Goal: Navigation & Orientation: Find specific page/section

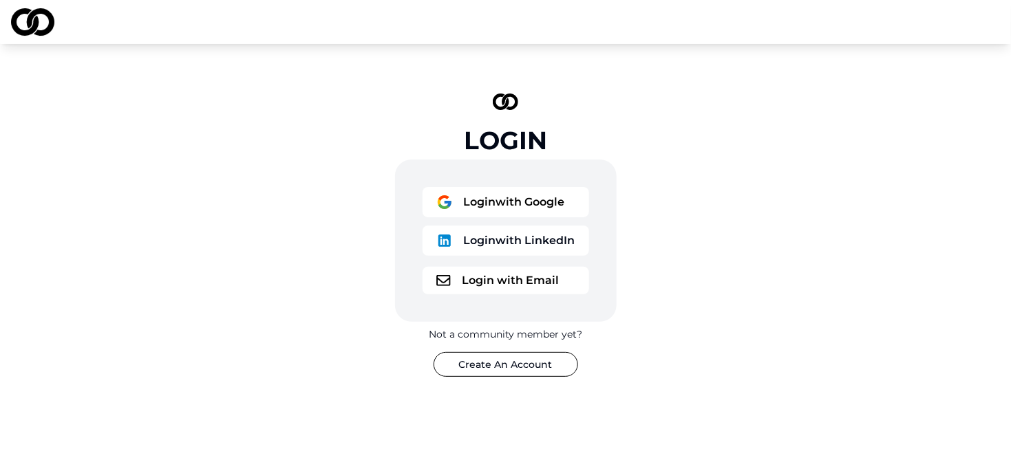
click at [505, 204] on button "Login with Google" at bounding box center [505, 202] width 167 height 30
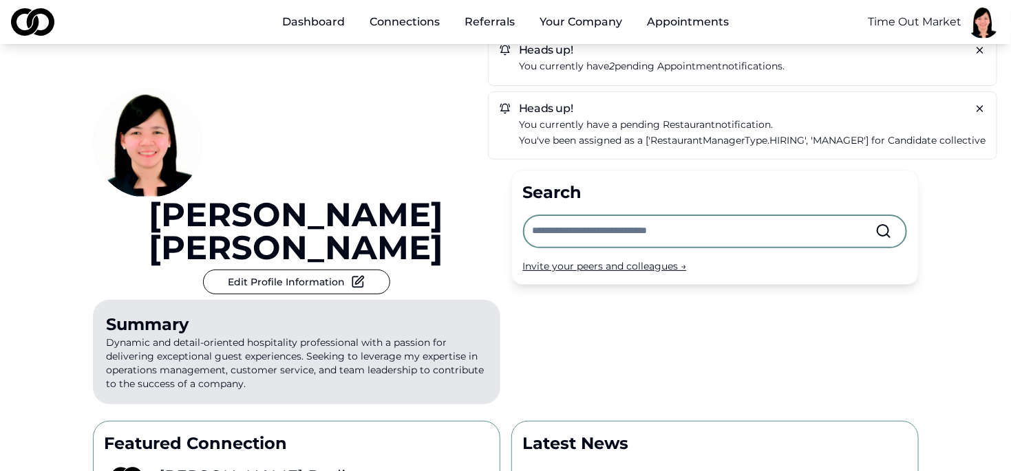
click at [859, 128] on p "You currently have a pending Restaurant notification." at bounding box center [752, 125] width 467 height 16
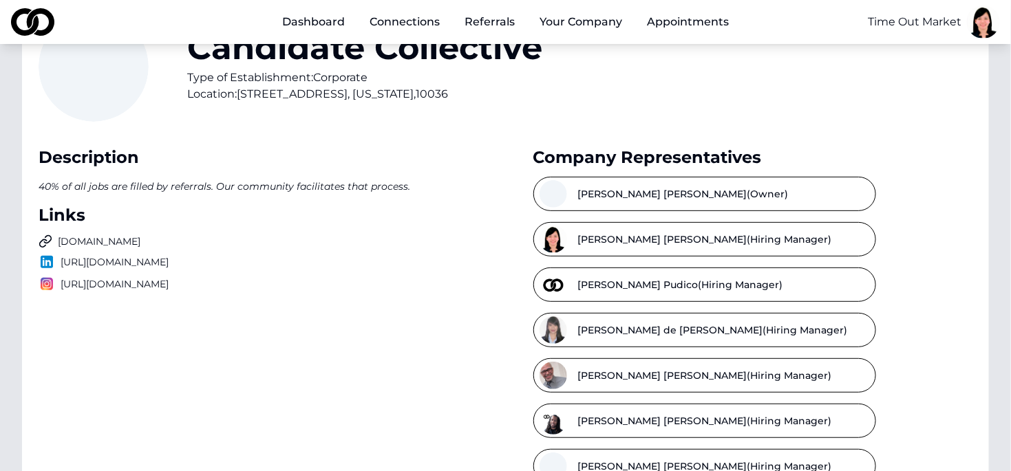
scroll to position [69, 0]
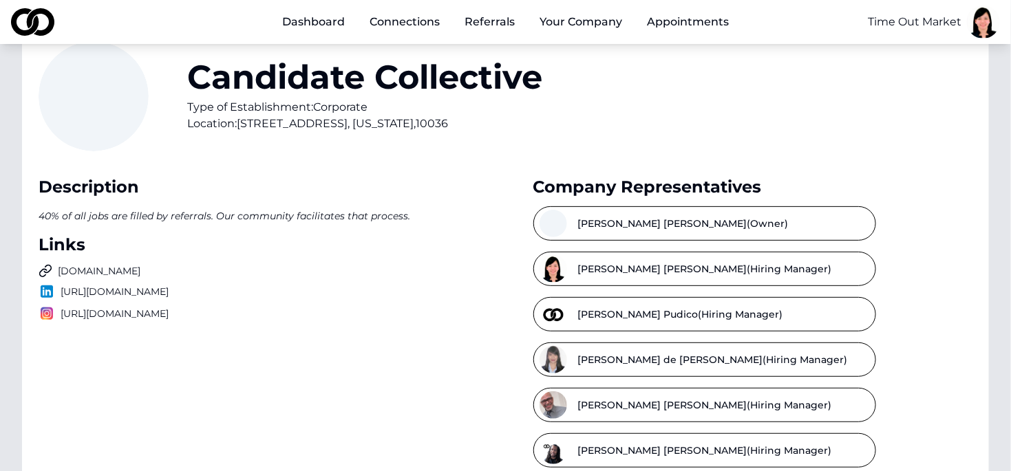
click at [749, 268] on button "Jaymie Pineda (Hiring Manager)" at bounding box center [704, 269] width 343 height 34
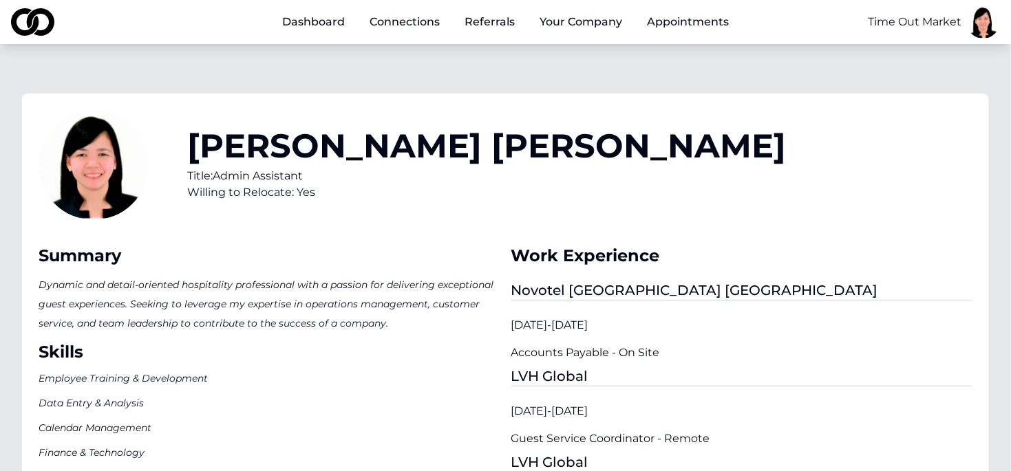
click at [978, 29] on html "Dashboard Connections Referrals Your Company Appointments Time Out Market Jaymi…" at bounding box center [505, 235] width 1011 height 471
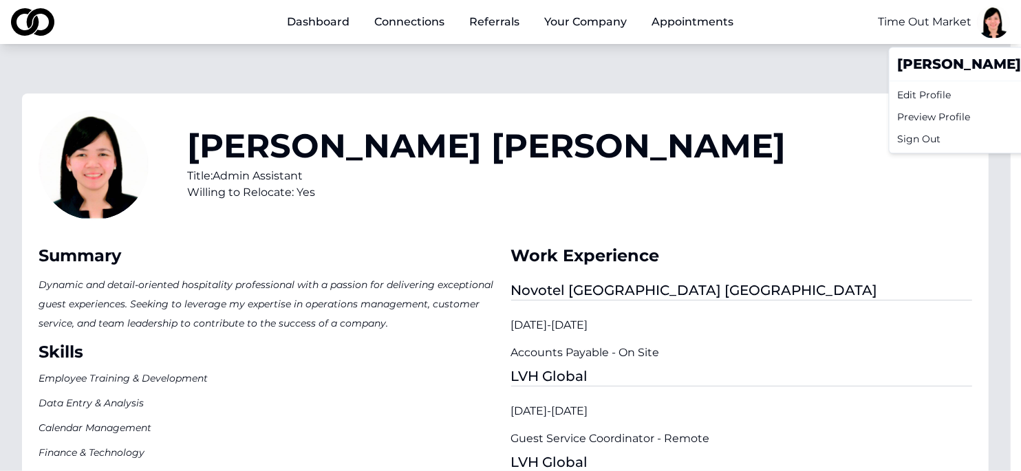
click at [923, 120] on div "Preview Profile" at bounding box center [1023, 117] width 263 height 22
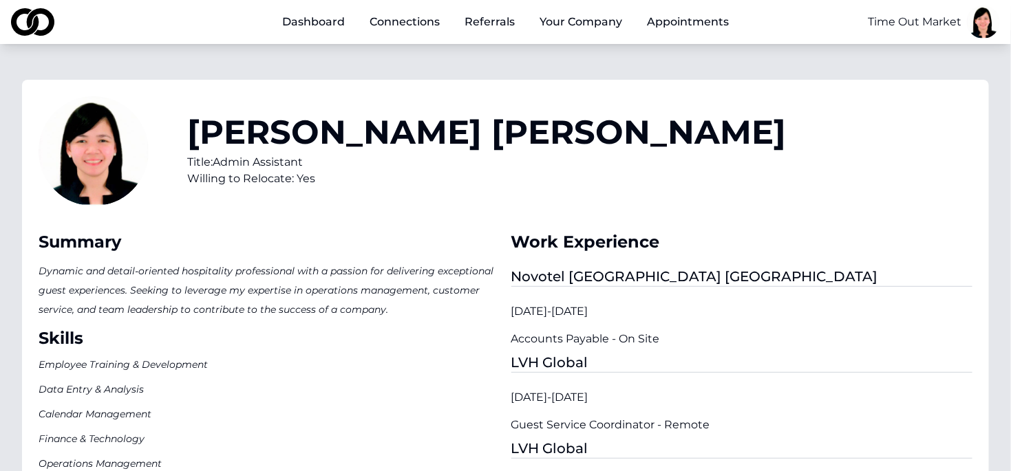
scroll to position [11, 0]
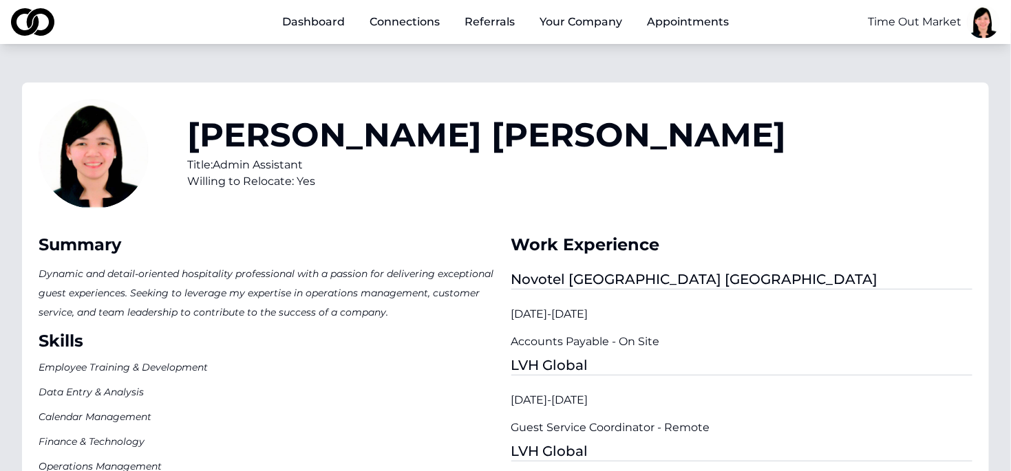
click at [391, 23] on link "Connections" at bounding box center [404, 22] width 92 height 28
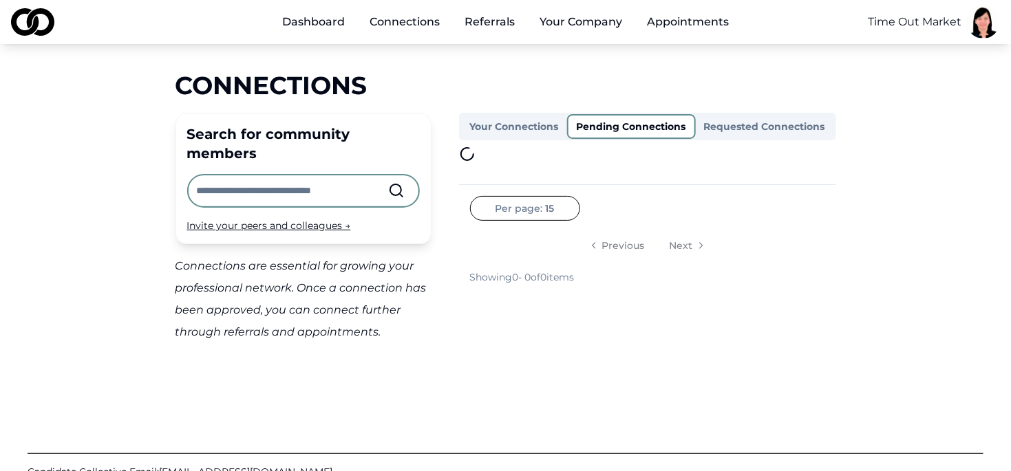
click at [643, 131] on button "Pending Connections" at bounding box center [631, 126] width 129 height 25
click at [667, 25] on link "Appointments" at bounding box center [688, 22] width 104 height 28
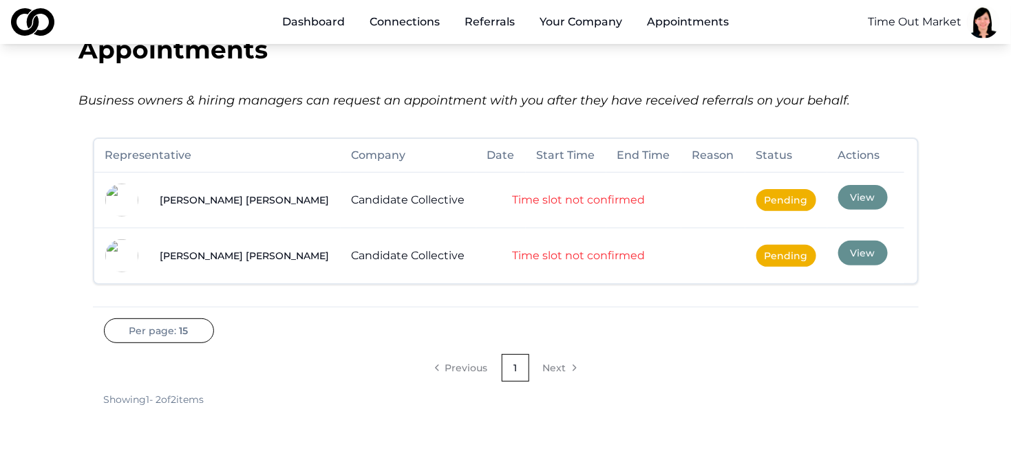
scroll to position [69, 0]
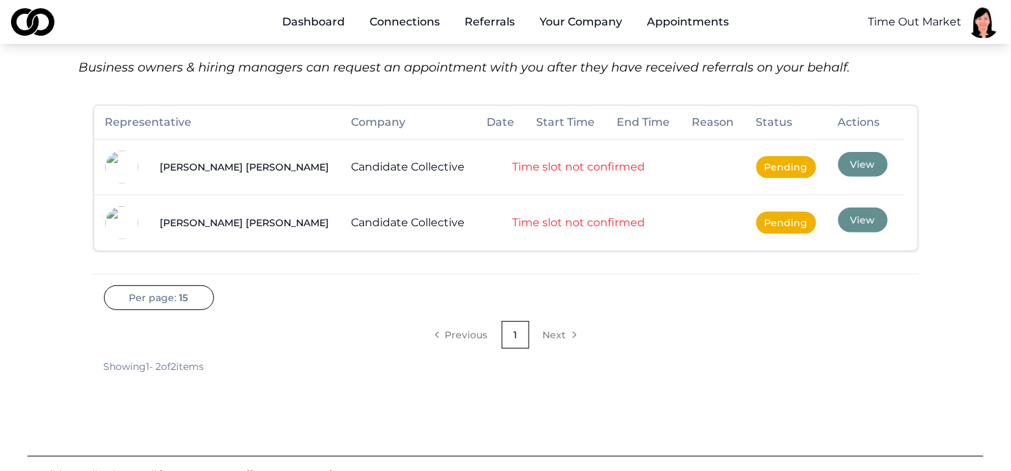
click at [838, 164] on button "View" at bounding box center [863, 164] width 50 height 25
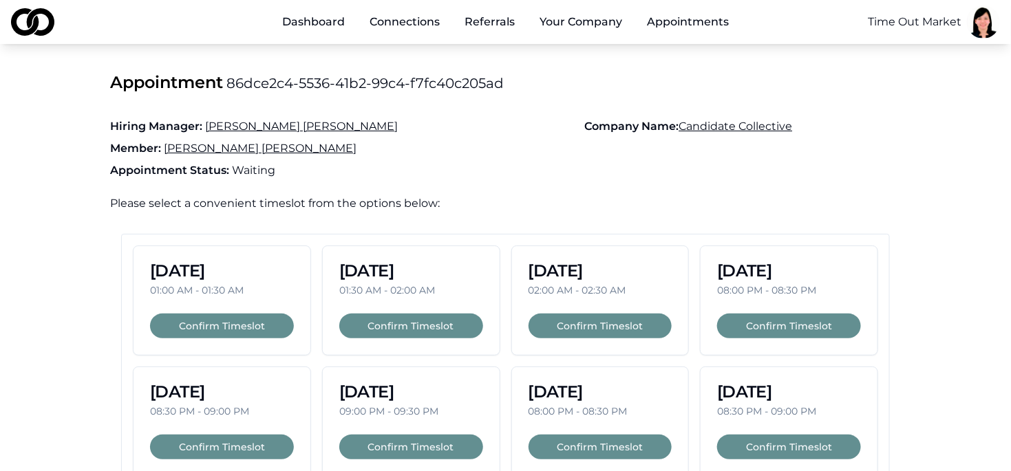
click at [687, 22] on link "Appointments" at bounding box center [688, 22] width 104 height 28
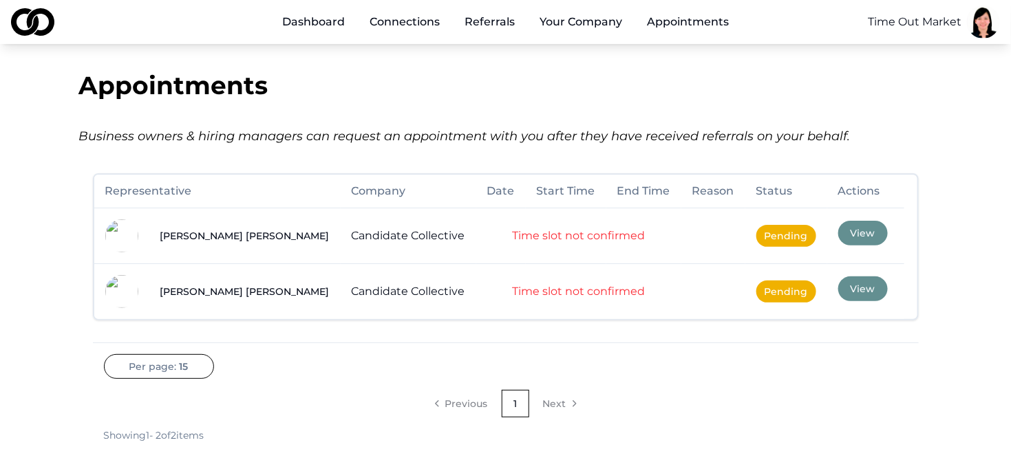
click at [321, 21] on link "Dashboard" at bounding box center [313, 22] width 85 height 28
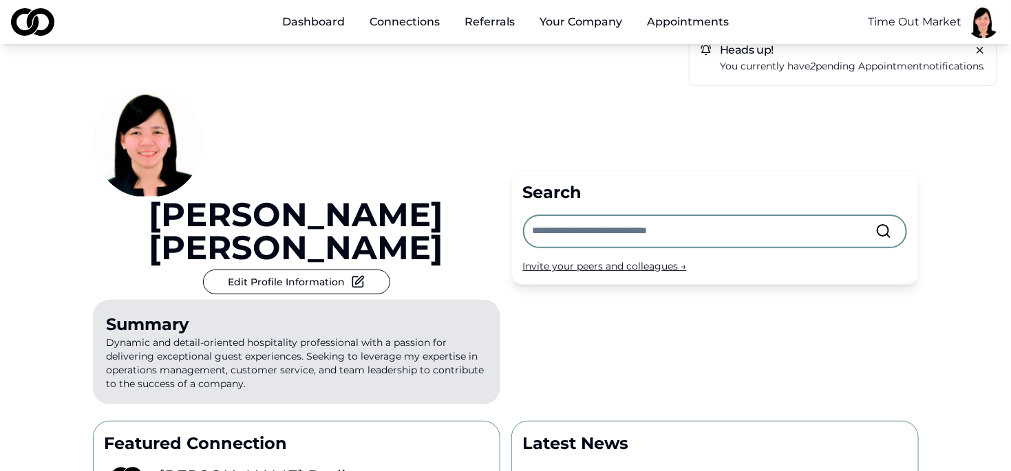
click at [818, 67] on p "You currently have 2 pending appointment notifications." at bounding box center [853, 66] width 266 height 16
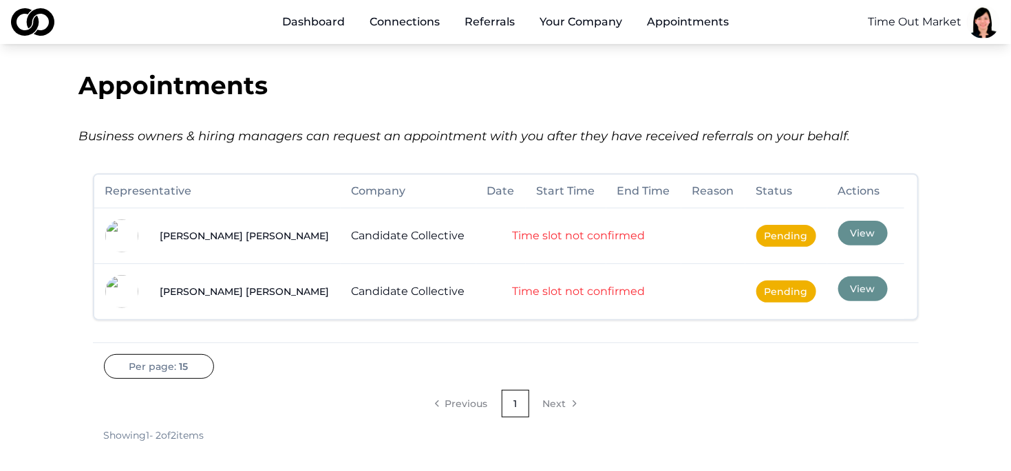
click at [318, 21] on link "Dashboard" at bounding box center [313, 22] width 85 height 28
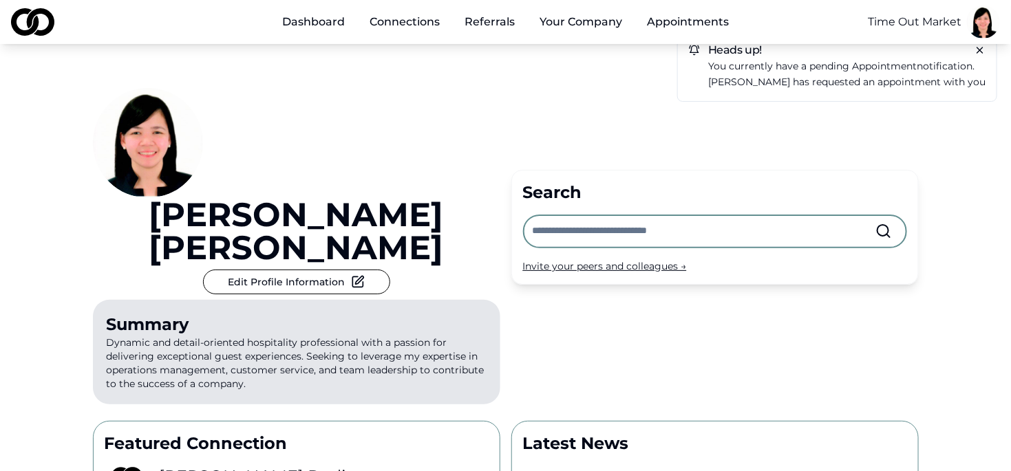
click at [387, 24] on link "Connections" at bounding box center [404, 22] width 92 height 28
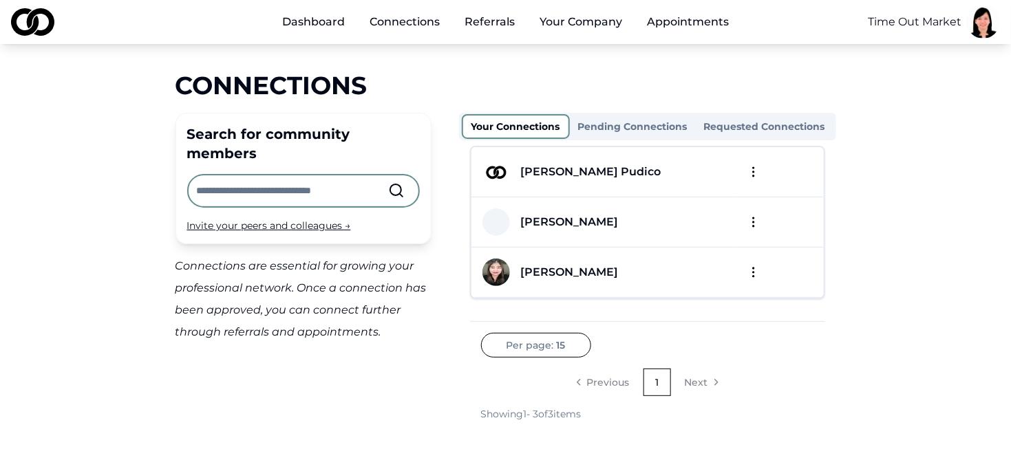
click at [299, 29] on link "Dashboard" at bounding box center [313, 22] width 85 height 28
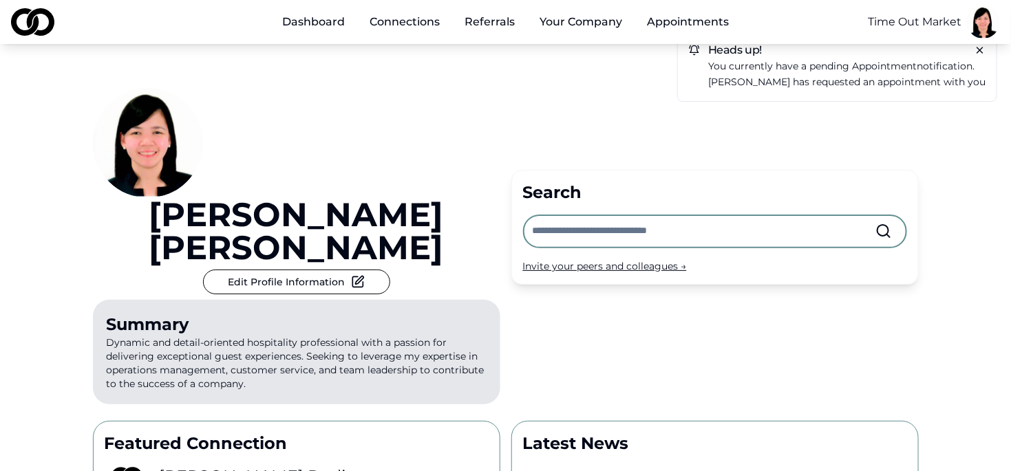
click at [405, 23] on link "Connections" at bounding box center [404, 22] width 92 height 28
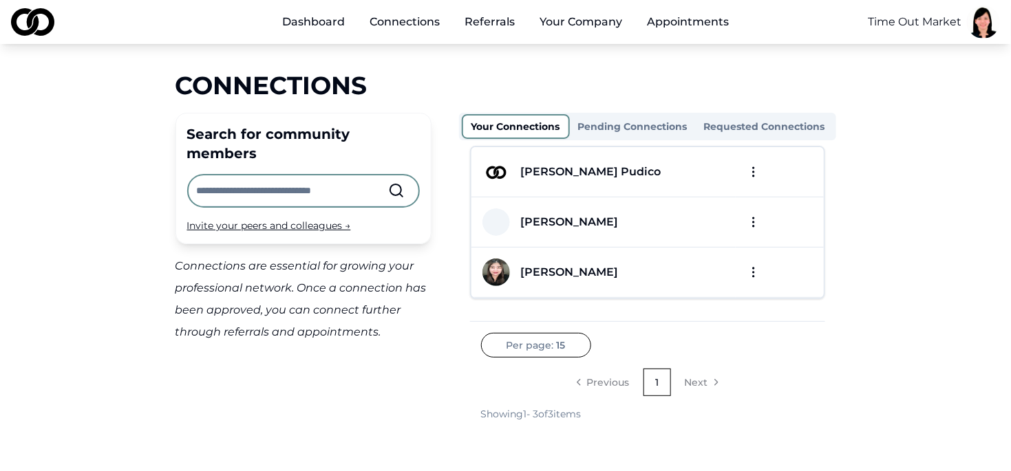
click at [302, 175] on input "text" at bounding box center [292, 190] width 191 height 30
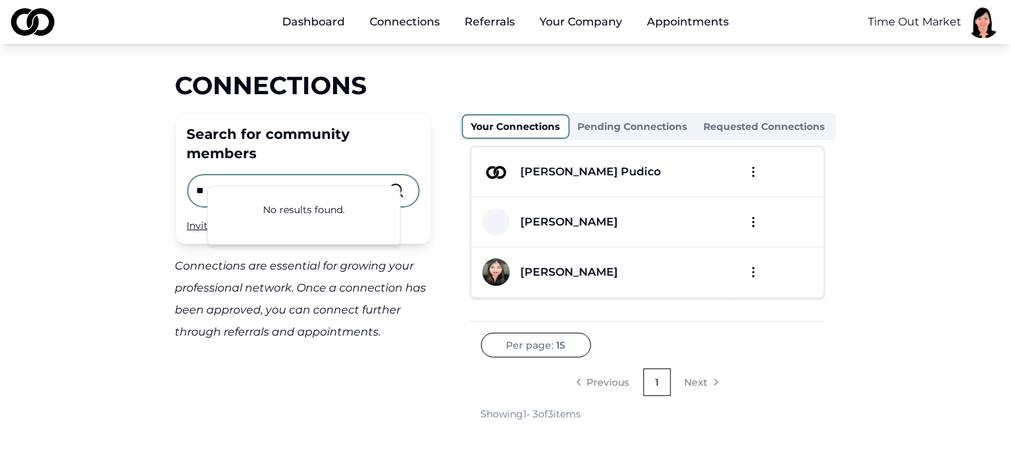
type input "*"
click at [62, 200] on main "Connections Search for community members Invite your peers and colleagues → Con…" at bounding box center [505, 247] width 1011 height 350
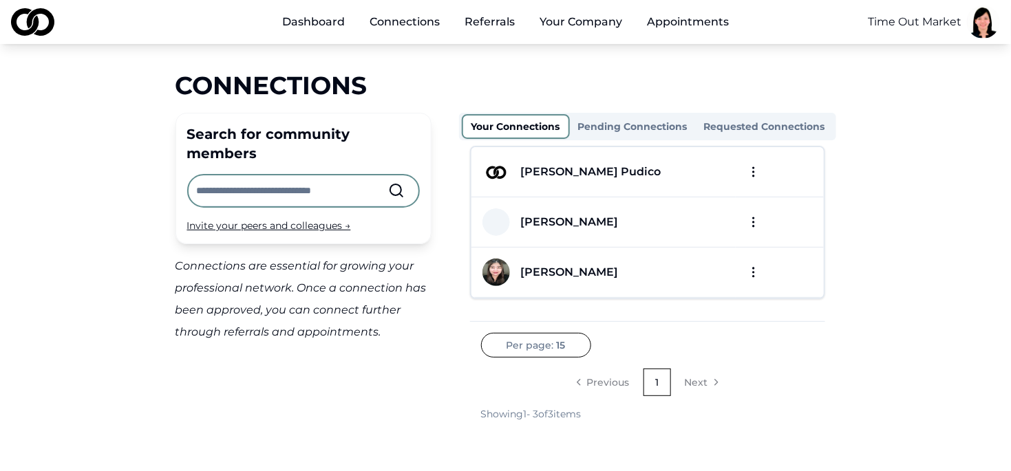
click at [387, 24] on link "Connections" at bounding box center [404, 22] width 92 height 28
click at [493, 26] on link "Referrals" at bounding box center [489, 22] width 72 height 28
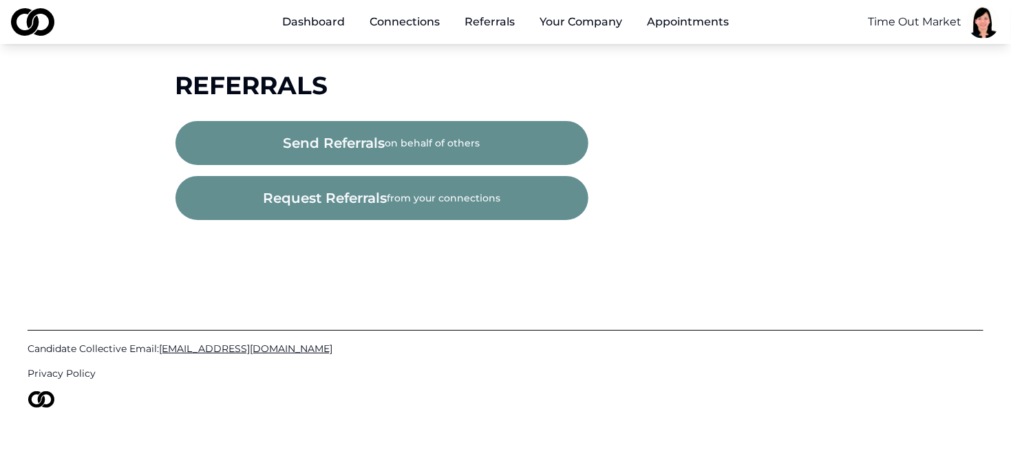
click at [572, 21] on button "Your Company" at bounding box center [580, 22] width 105 height 28
click at [572, 24] on button "Your Company" at bounding box center [580, 22] width 105 height 28
click at [787, 204] on div "request referrals from your connections" at bounding box center [491, 198] width 633 height 44
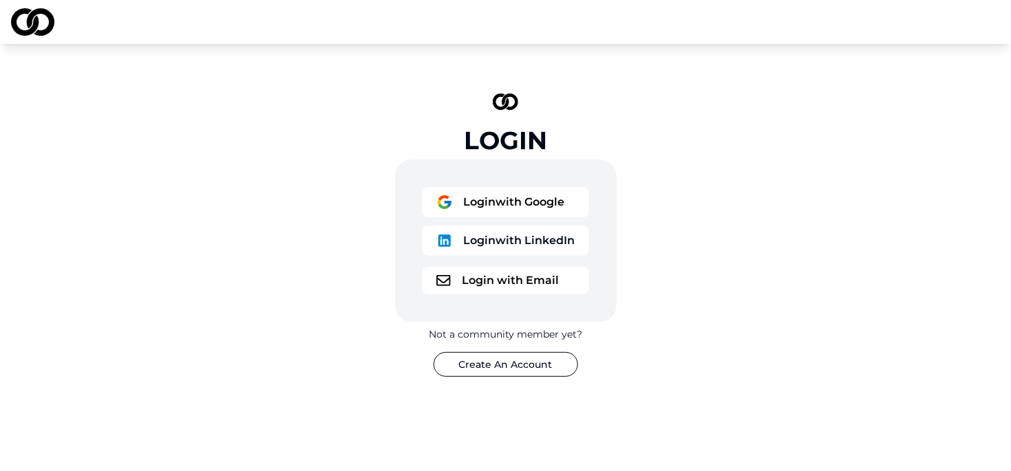
click at [489, 206] on button "Login with Google" at bounding box center [505, 202] width 167 height 30
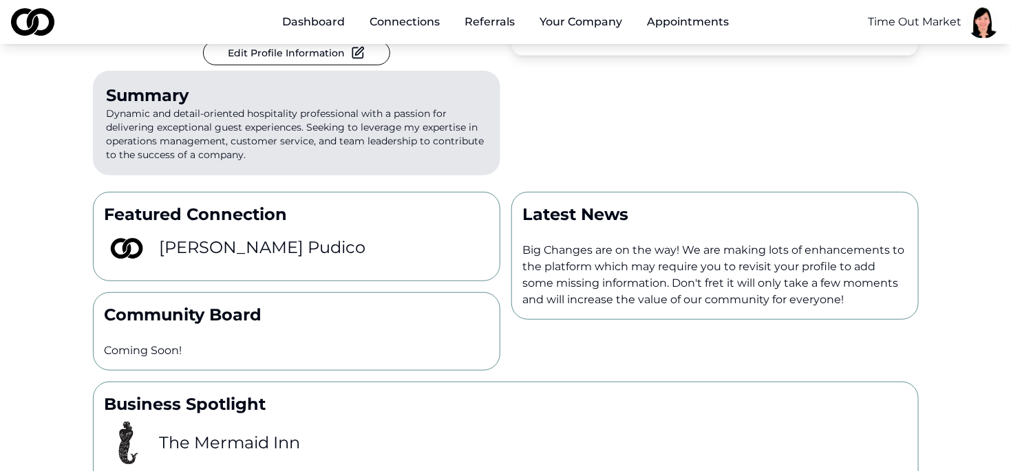
scroll to position [228, 0]
click at [248, 237] on h3 "Angie Pudico" at bounding box center [263, 248] width 206 height 22
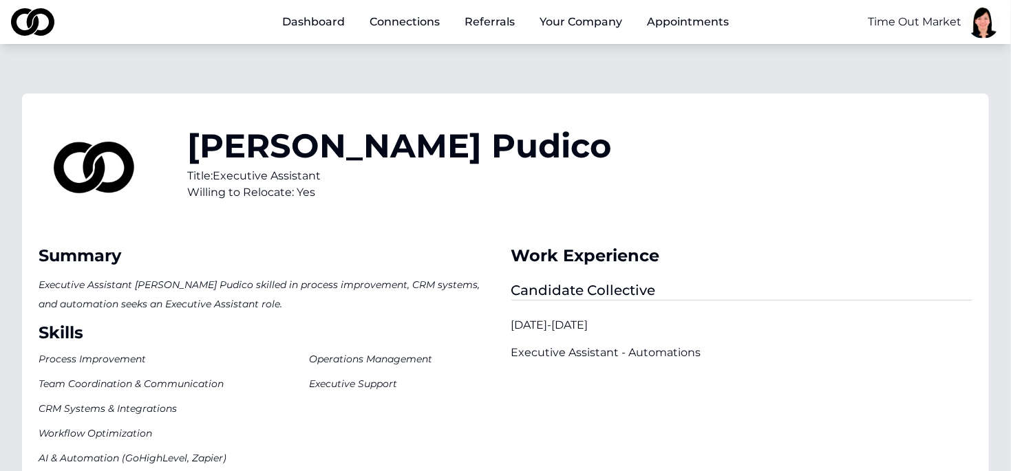
click at [420, 18] on link "Connections" at bounding box center [404, 22] width 92 height 28
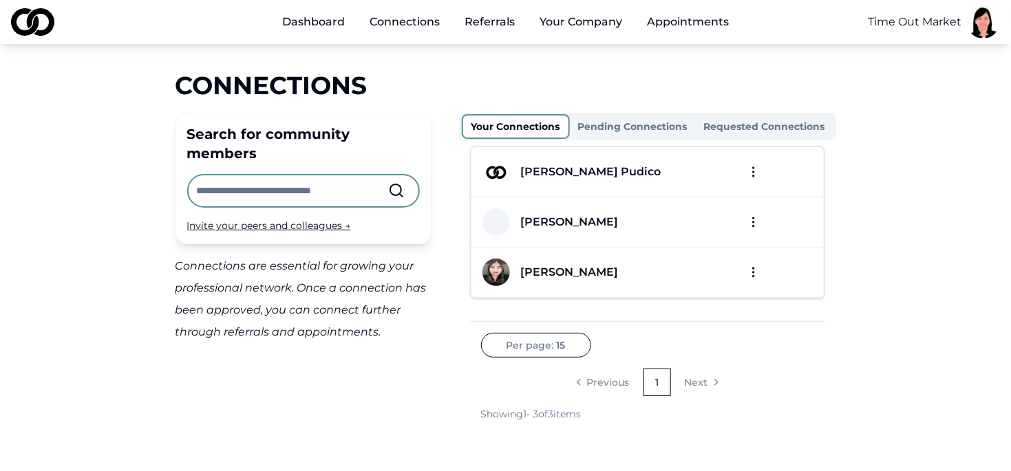
click at [546, 217] on div "Michael Sherman" at bounding box center [570, 222] width 98 height 17
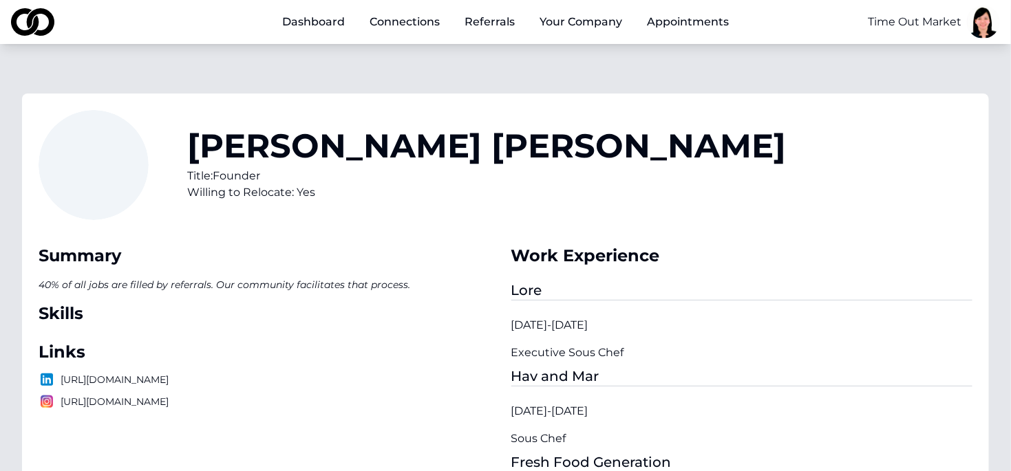
click at [302, 17] on link "Dashboard" at bounding box center [313, 22] width 85 height 28
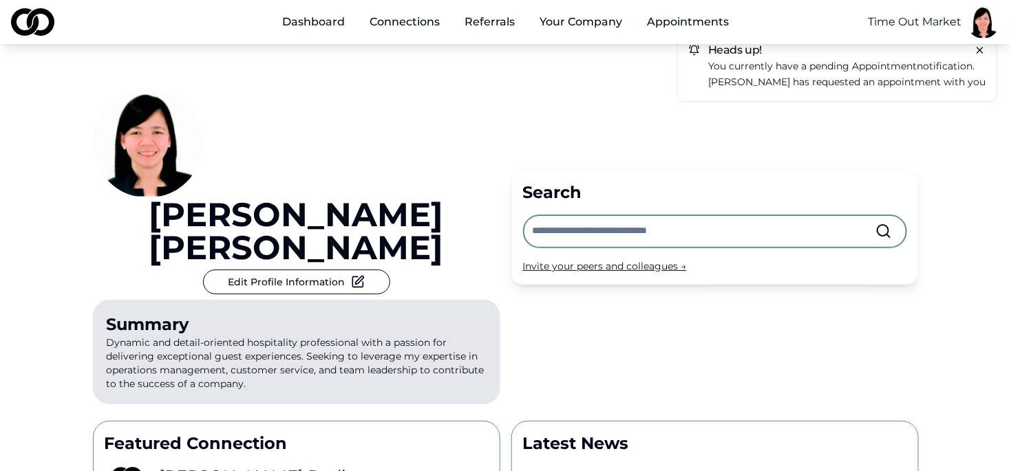
click at [826, 79] on p "Michael Sherman has requested an appointment with you" at bounding box center [846, 82] width 277 height 16
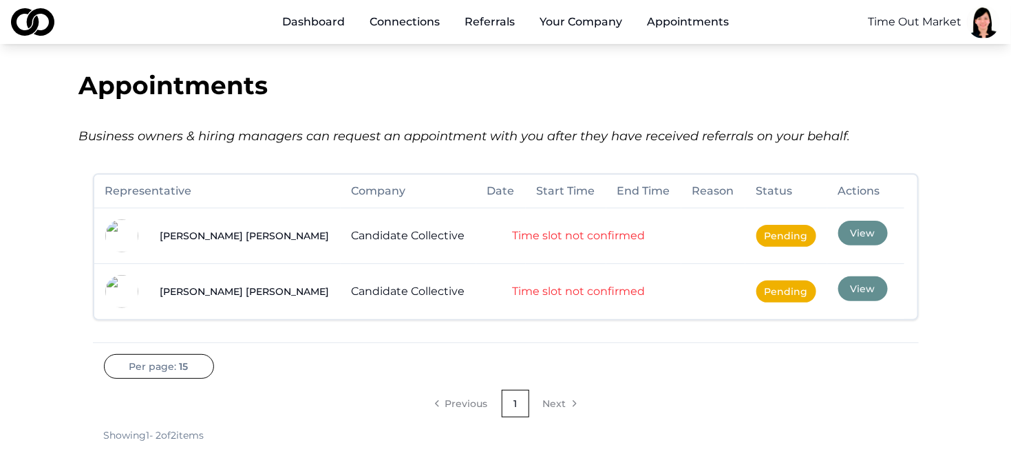
click at [838, 230] on button "View" at bounding box center [863, 233] width 50 height 25
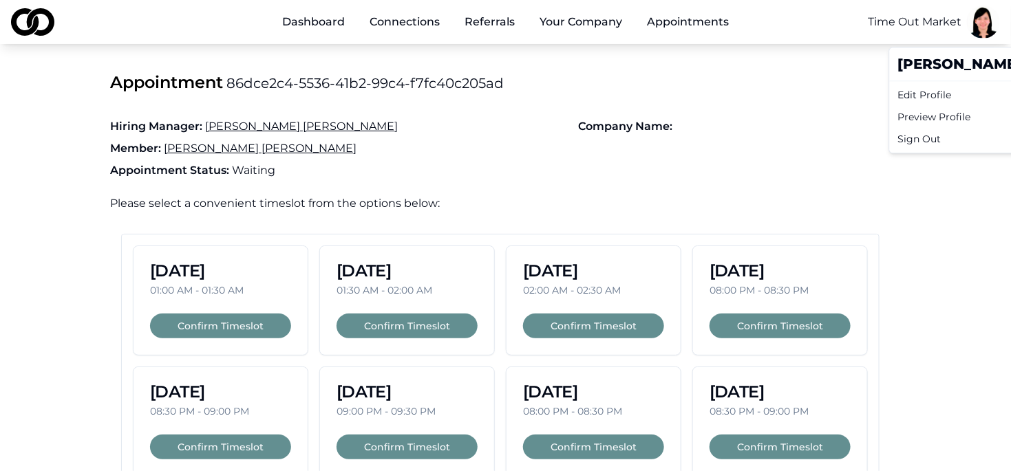
click at [985, 31] on html "Dashboard Connections Referrals Your Company Appointments Time Out Market Appoi…" at bounding box center [505, 235] width 1011 height 471
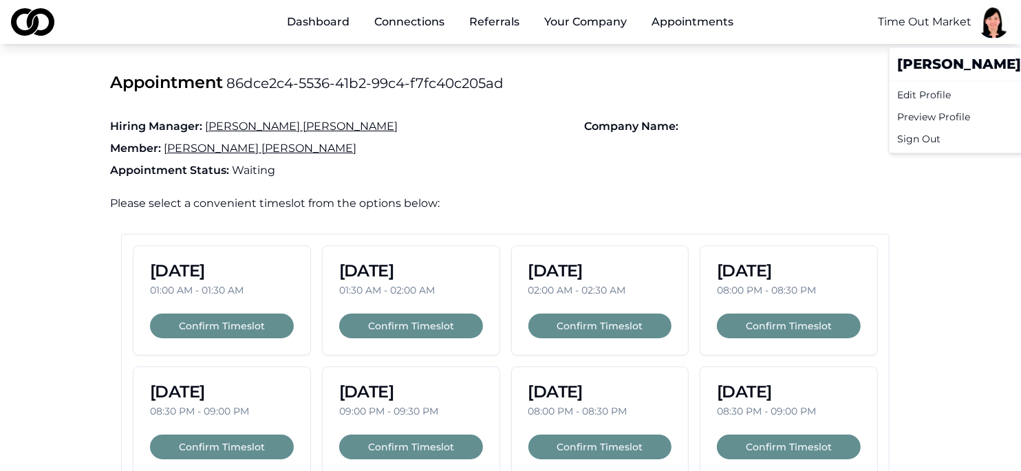
click at [964, 115] on div "Preview Profile" at bounding box center [1023, 117] width 263 height 22
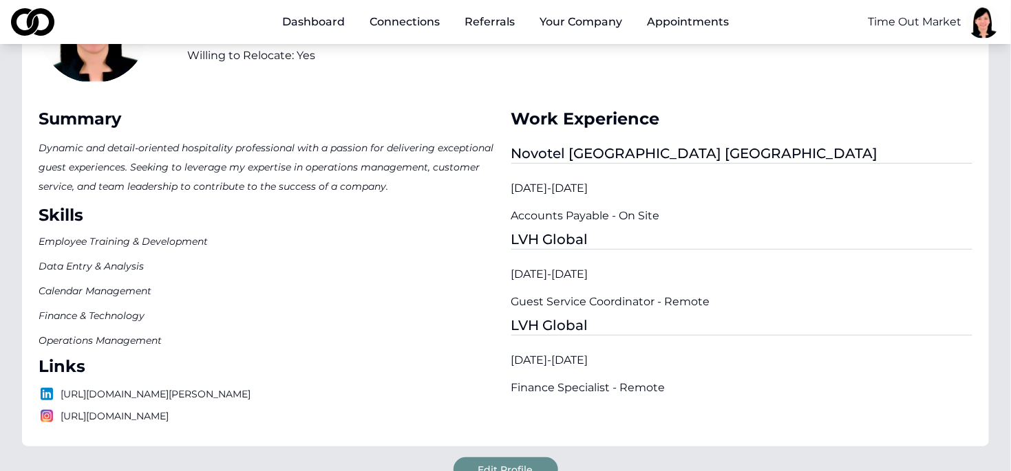
scroll to position [206, 0]
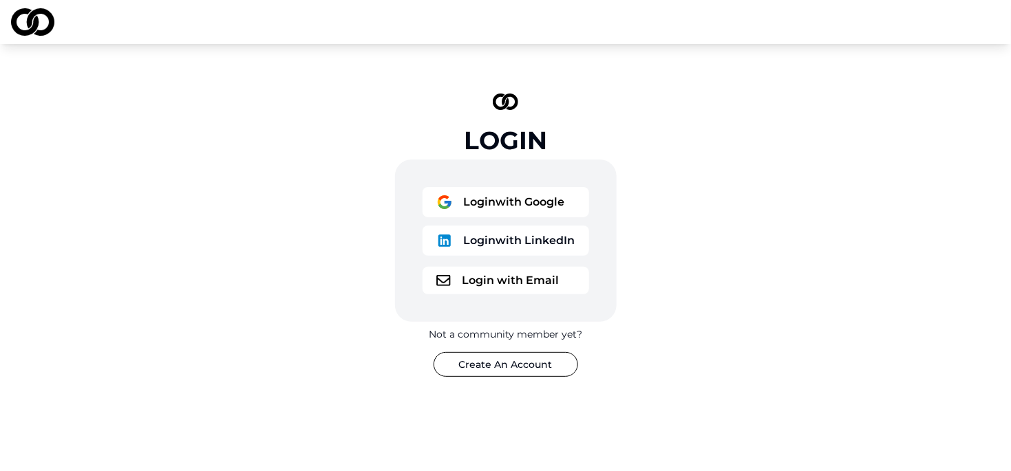
click at [497, 210] on button "Login with Google" at bounding box center [505, 202] width 167 height 30
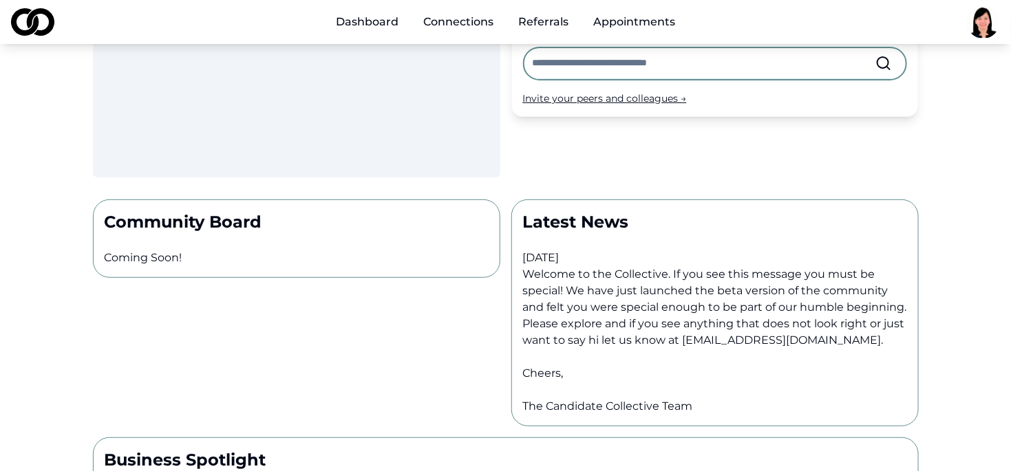
scroll to position [137, 0]
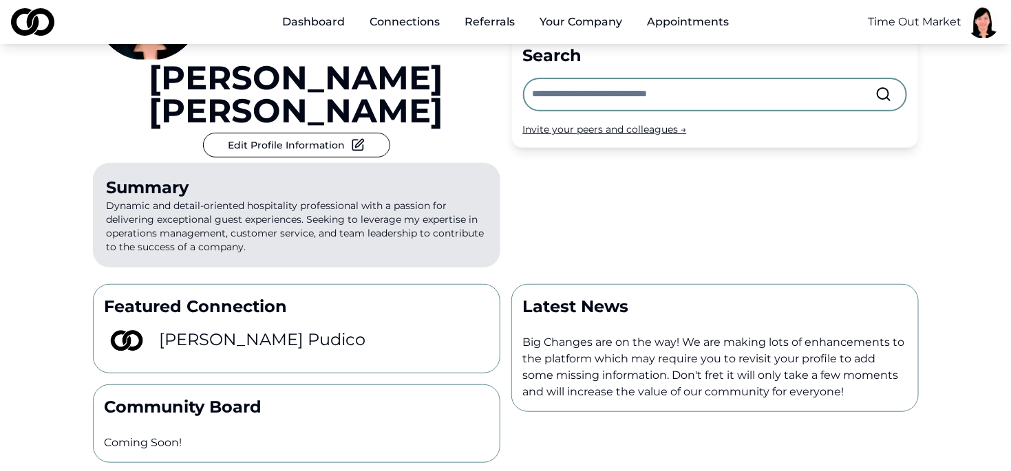
click at [696, 296] on p "Latest News" at bounding box center [715, 307] width 384 height 22
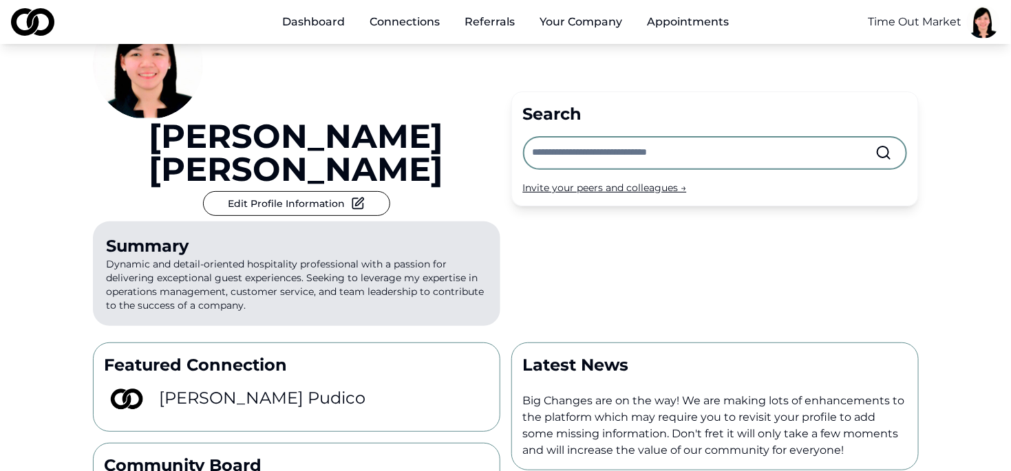
scroll to position [0, 0]
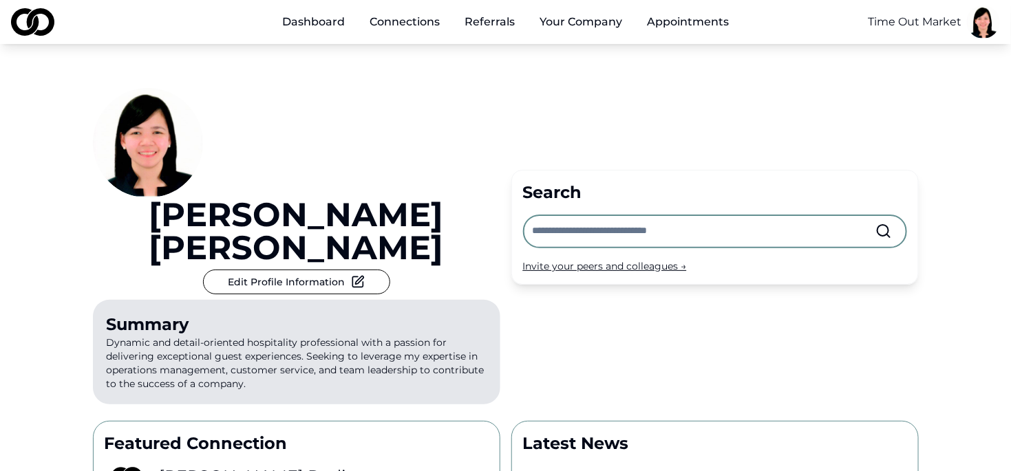
click at [571, 21] on button "Your Company" at bounding box center [580, 22] width 105 height 28
click at [574, 23] on button "Your Company" at bounding box center [580, 22] width 105 height 28
click at [555, 77] on link "Profile" at bounding box center [611, 76] width 164 height 22
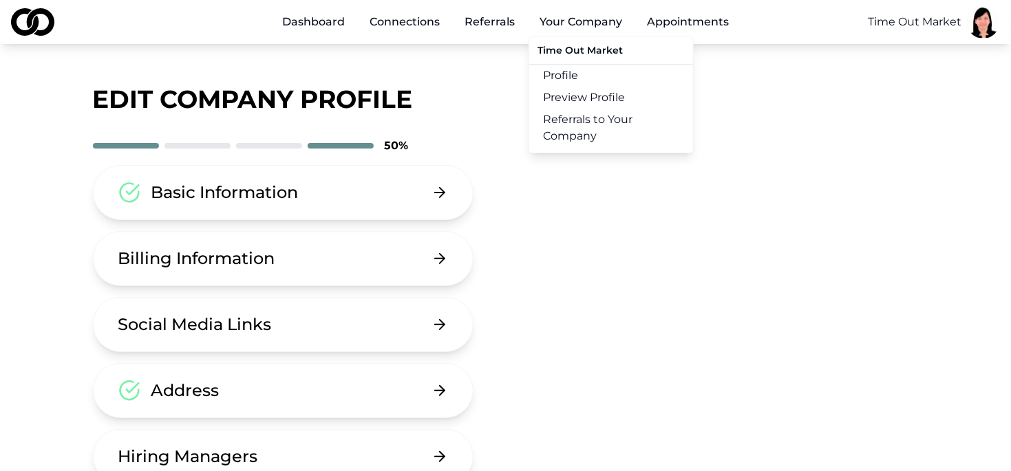
click at [580, 100] on link "Preview Profile" at bounding box center [611, 98] width 164 height 22
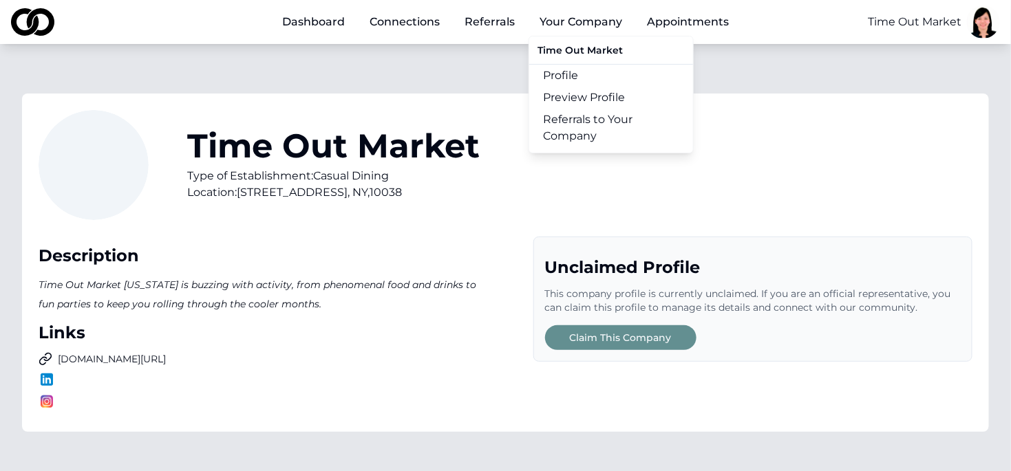
click at [581, 120] on link "Referrals to Your Company" at bounding box center [611, 128] width 164 height 39
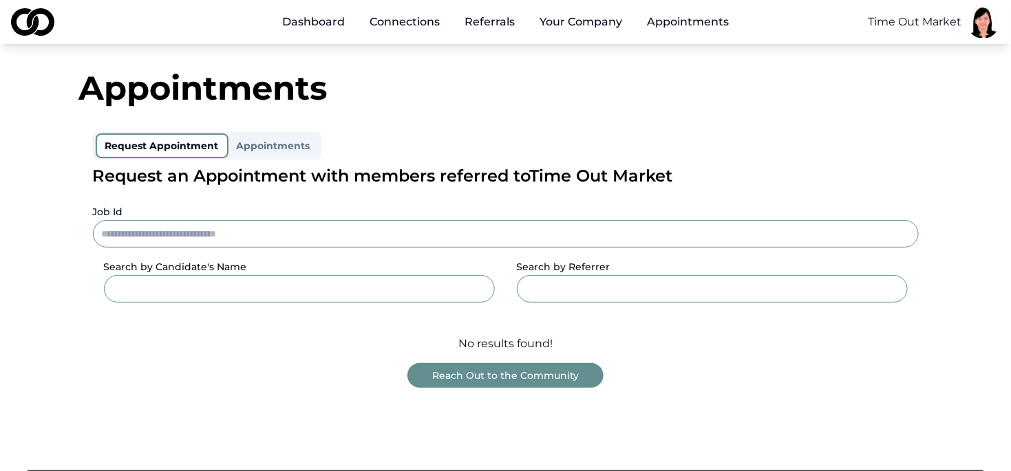
click at [537, 120] on div "Appointments Request Appointment Appointments Request an Appointment with membe…" at bounding box center [505, 230] width 881 height 317
